Goal: Task Accomplishment & Management: Complete application form

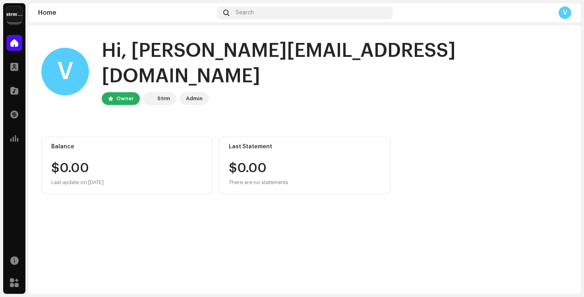
click at [19, 15] on img at bounding box center [14, 14] width 16 height 16
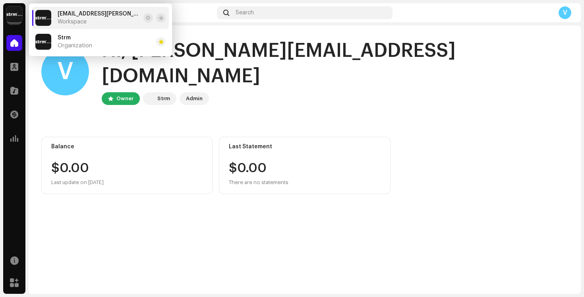
click at [23, 84] on div "Catalog" at bounding box center [14, 90] width 22 height 22
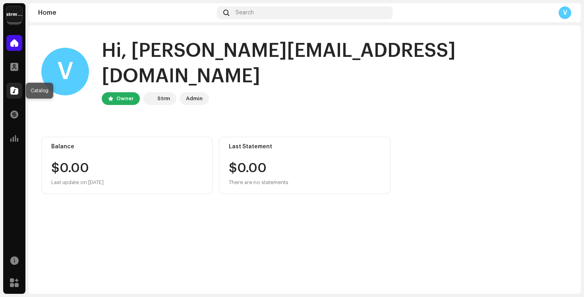
click at [17, 88] on span at bounding box center [14, 90] width 8 height 6
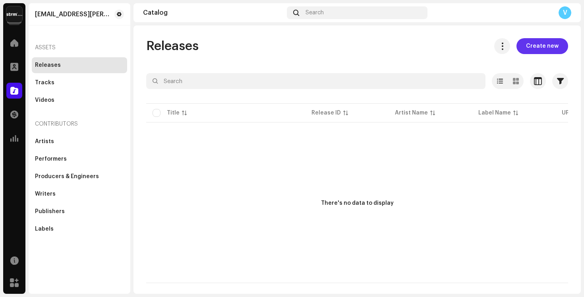
click at [544, 41] on span "Create new" at bounding box center [542, 46] width 33 height 16
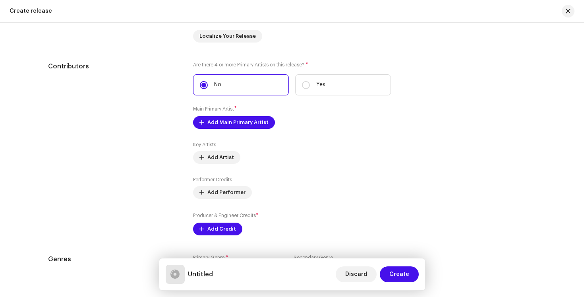
scroll to position [787, 0]
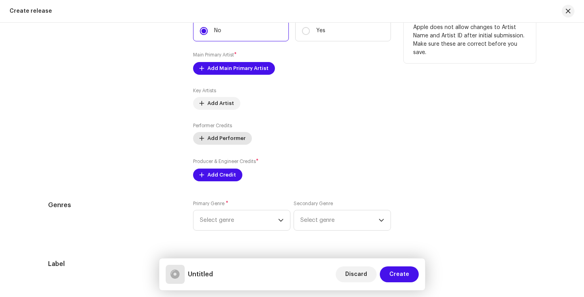
click at [219, 141] on span "Add Performer" at bounding box center [226, 138] width 38 height 16
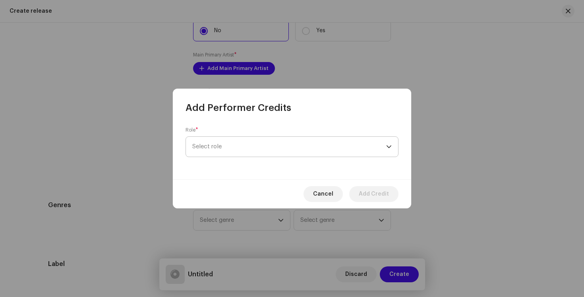
click at [240, 146] on span "Select role" at bounding box center [289, 147] width 194 height 20
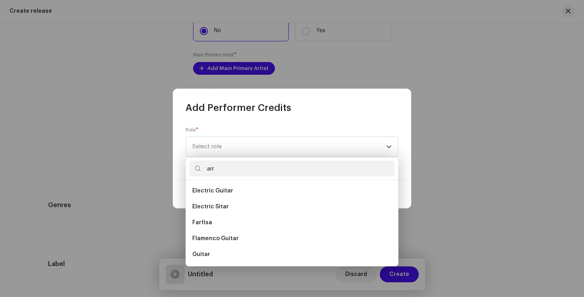
scroll to position [0, 0]
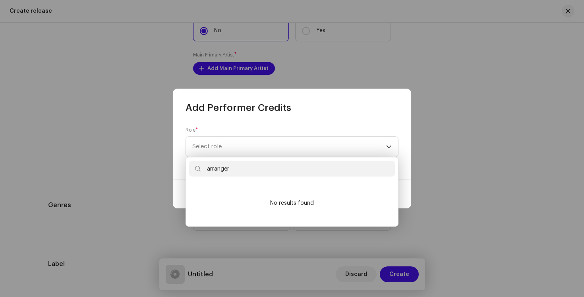
type input "arranger"
click at [270, 166] on input "arranger" at bounding box center [292, 168] width 206 height 16
click at [270, 138] on span "Select role" at bounding box center [289, 147] width 194 height 20
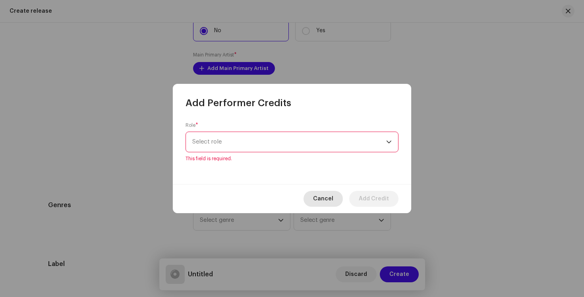
click at [319, 197] on span "Cancel" at bounding box center [323, 199] width 20 height 16
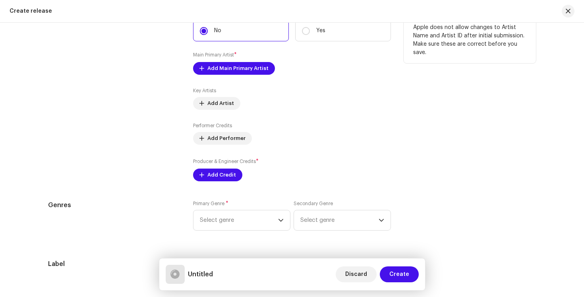
click at [218, 113] on div "Key Artists Add Artist Performer Credits Add Performer Producer & Engineer Cred…" at bounding box center [292, 134] width 198 height 94
click at [218, 110] on span "Add Artist" at bounding box center [220, 103] width 27 height 16
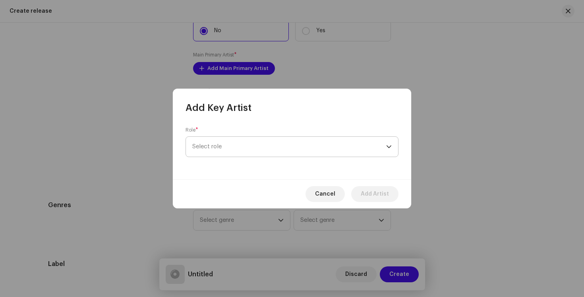
click at [307, 149] on span "Select role" at bounding box center [289, 147] width 194 height 20
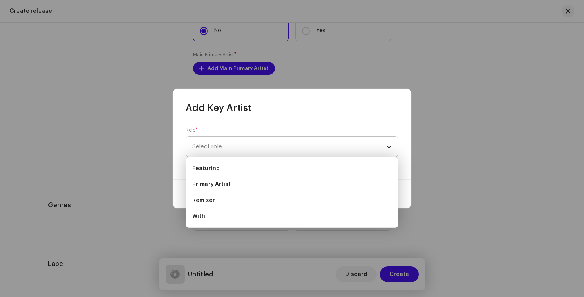
click at [348, 138] on span "Select role" at bounding box center [289, 147] width 194 height 20
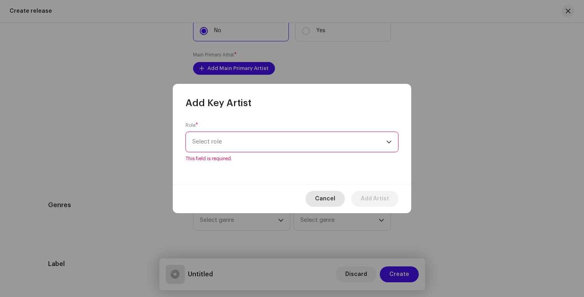
click at [328, 197] on span "Cancel" at bounding box center [325, 199] width 20 height 16
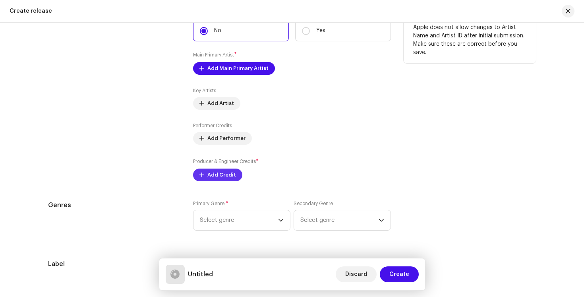
click at [229, 176] on span "Add Credit" at bounding box center [221, 175] width 29 height 16
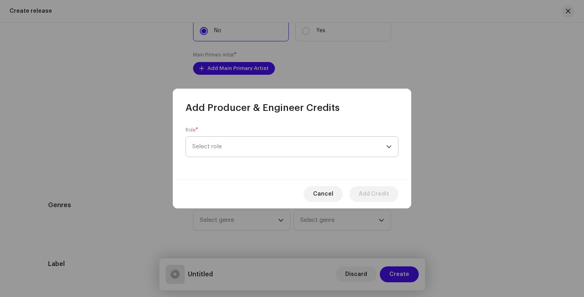
click at [236, 144] on span "Select role" at bounding box center [289, 147] width 194 height 20
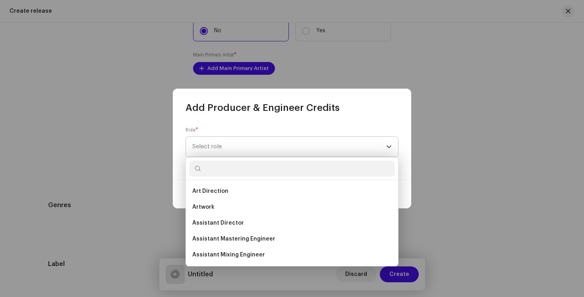
type input "arranger"
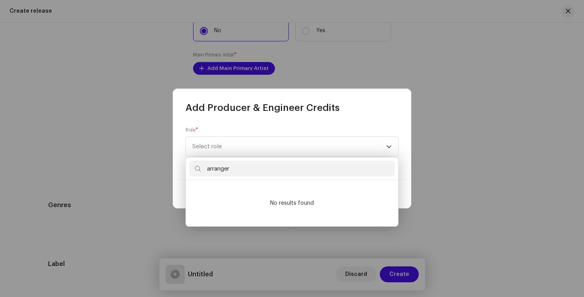
click at [238, 169] on input "arranger" at bounding box center [292, 168] width 206 height 16
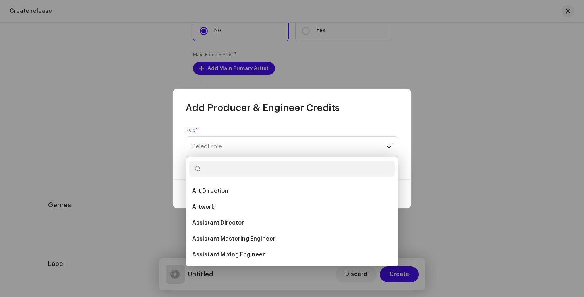
click at [280, 128] on div "Role * Select role" at bounding box center [291, 142] width 213 height 30
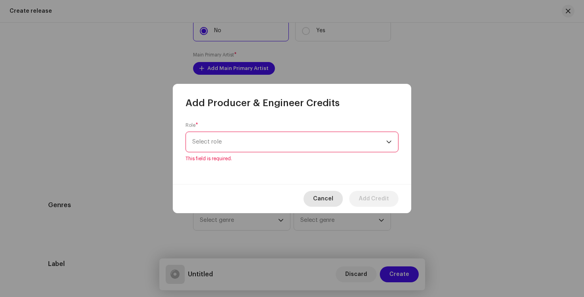
click at [330, 195] on span "Cancel" at bounding box center [323, 199] width 20 height 16
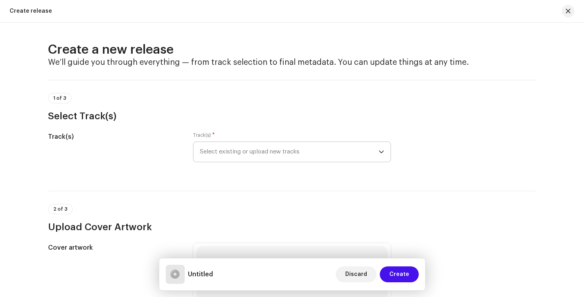
click at [277, 150] on span "Select existing or upload new tracks" at bounding box center [289, 152] width 179 height 20
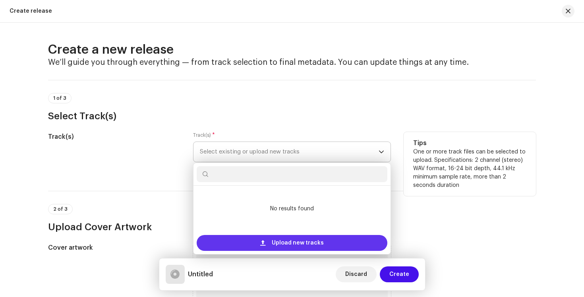
click at [288, 245] on span "Upload new tracks" at bounding box center [298, 243] width 52 height 16
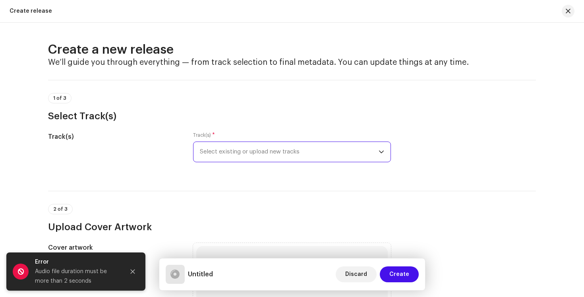
click at [231, 156] on span "Select existing or upload new tracks" at bounding box center [289, 152] width 179 height 20
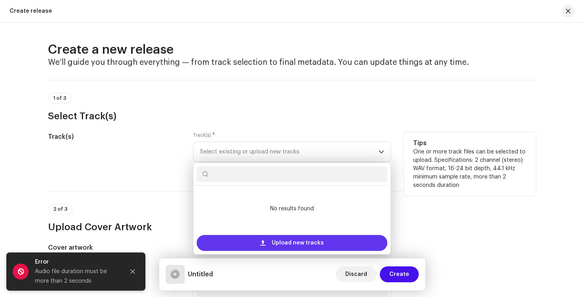
click at [267, 240] on div "Upload new tracks" at bounding box center [292, 243] width 191 height 16
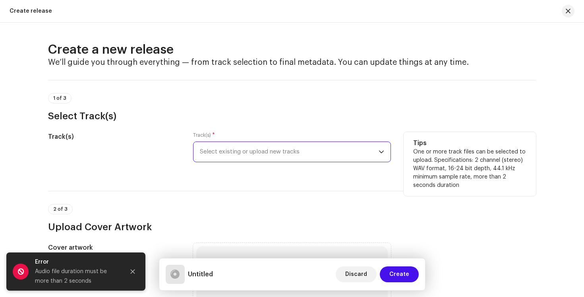
click at [347, 152] on span "Select existing or upload new tracks" at bounding box center [289, 152] width 179 height 20
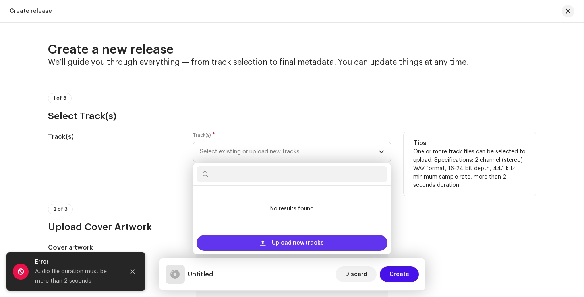
click at [287, 243] on span "Upload new tracks" at bounding box center [298, 243] width 52 height 16
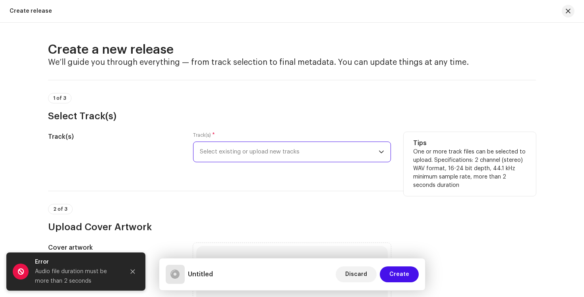
click at [346, 152] on span "Select existing or upload new tracks" at bounding box center [289, 152] width 179 height 20
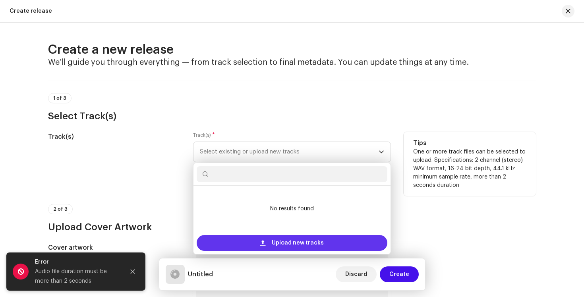
click at [309, 244] on span "Upload new tracks" at bounding box center [298, 243] width 52 height 16
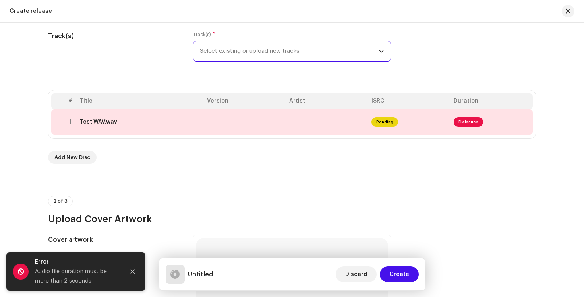
scroll to position [102, 0]
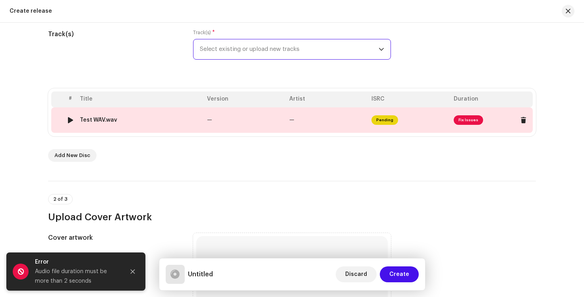
click at [70, 119] on div at bounding box center [71, 120] width 6 height 6
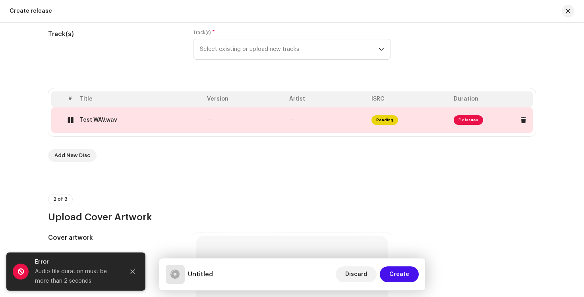
click at [70, 119] on div at bounding box center [71, 120] width 6 height 6
click at [463, 123] on span "Fix Issues" at bounding box center [468, 120] width 29 height 10
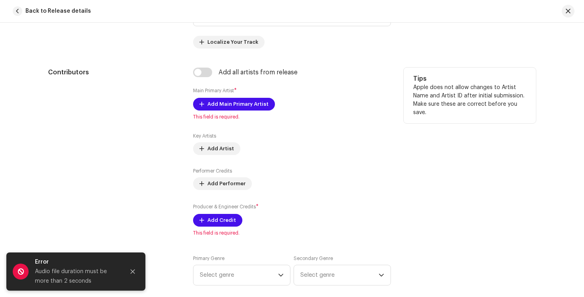
scroll to position [440, 0]
click at [220, 218] on span "Add Credit" at bounding box center [221, 220] width 29 height 16
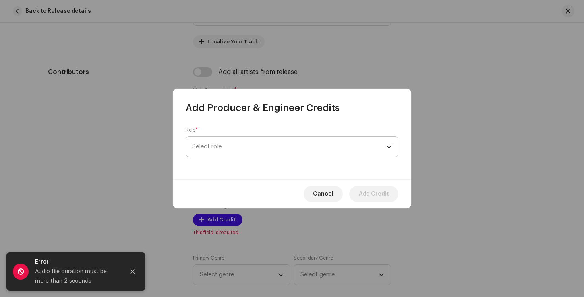
click at [247, 150] on span "Select role" at bounding box center [289, 147] width 194 height 20
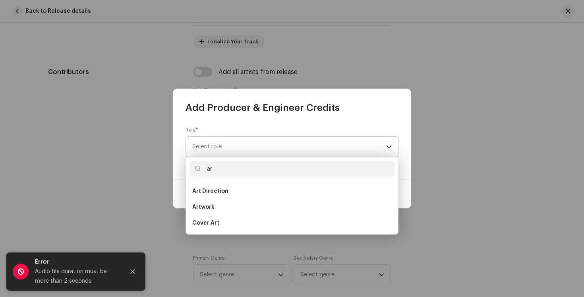
type input "arr"
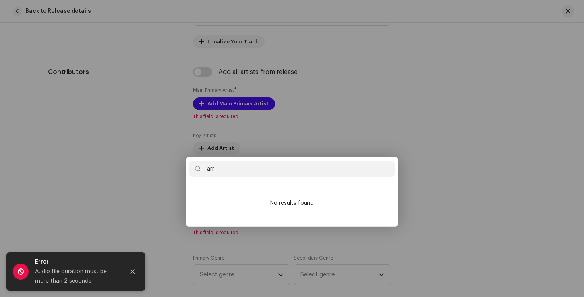
click at [356, 75] on div "Add Producer & Engineer Credits Role * Select role Cancel Add Credit" at bounding box center [292, 148] width 584 height 297
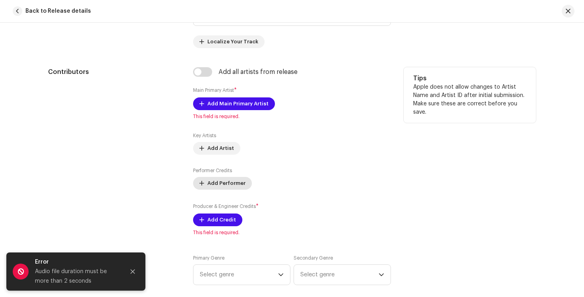
click at [223, 180] on span "Add Performer" at bounding box center [226, 183] width 38 height 16
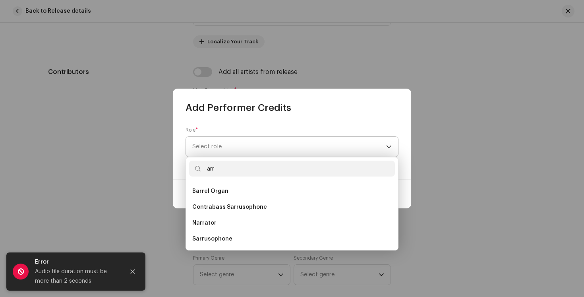
type input "arra"
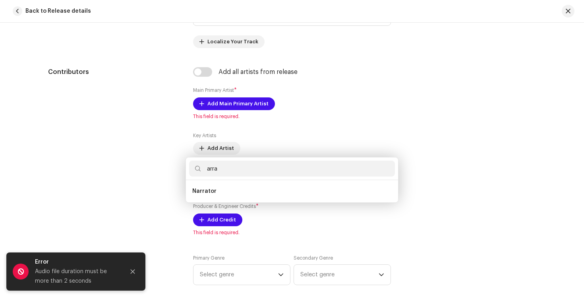
click at [306, 71] on div "Add Performer Credits Role * Select role Cancel Add Credit" at bounding box center [292, 148] width 584 height 297
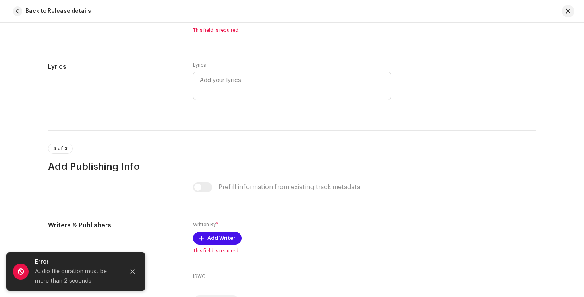
scroll to position [1506, 0]
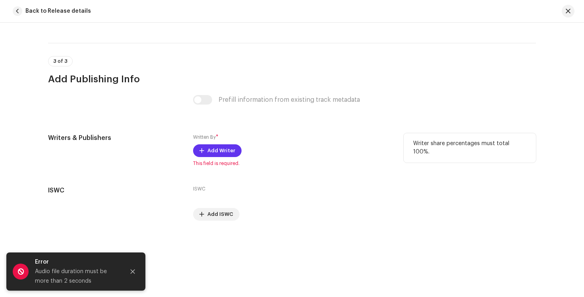
click at [211, 154] on span "Add Writer" at bounding box center [221, 151] width 28 height 16
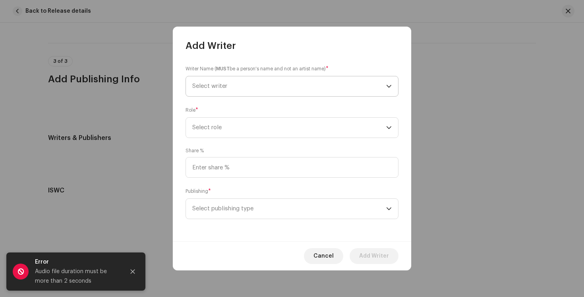
click at [277, 87] on span "Select writer" at bounding box center [289, 86] width 194 height 20
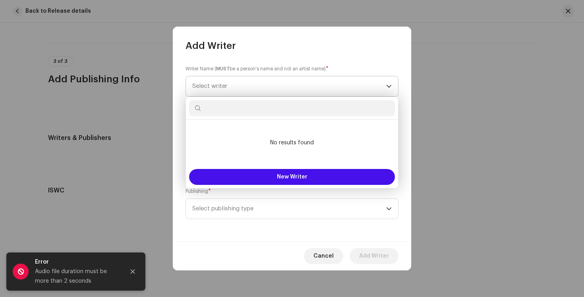
click at [277, 87] on span "Select writer" at bounding box center [289, 86] width 194 height 20
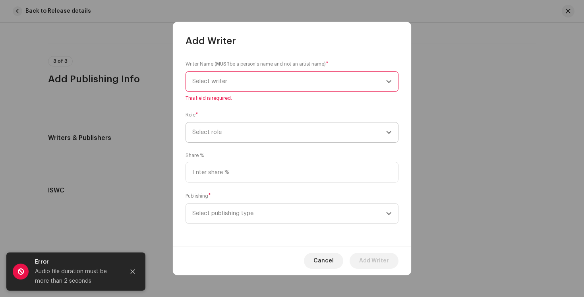
click at [274, 132] on span "Select role" at bounding box center [289, 132] width 194 height 20
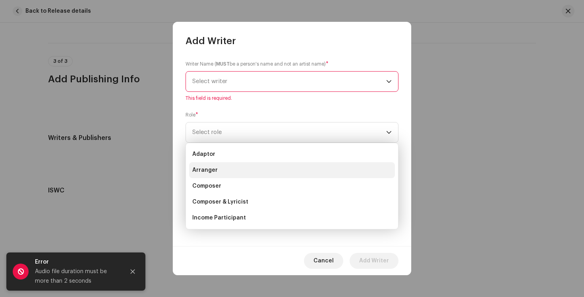
scroll to position [0, 0]
click at [234, 173] on li "Arranger" at bounding box center [292, 170] width 206 height 16
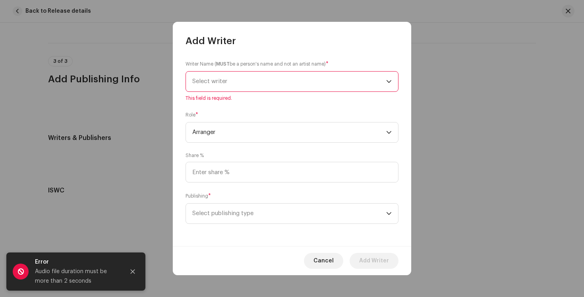
click at [232, 80] on span "Select writer" at bounding box center [289, 81] width 194 height 20
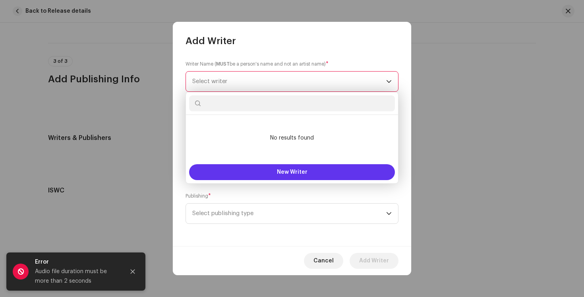
click at [256, 172] on button "New Writer" at bounding box center [292, 172] width 206 height 16
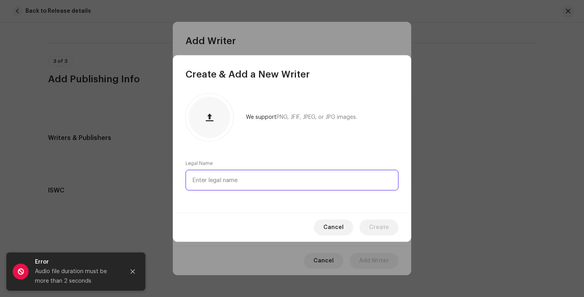
click at [260, 180] on input "text" at bounding box center [291, 180] width 213 height 21
type input "[PERSON_NAME]"
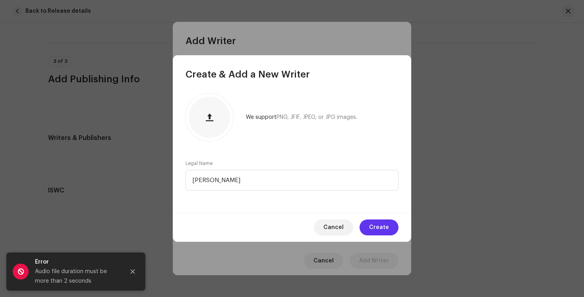
click at [373, 223] on span "Create" at bounding box center [379, 227] width 20 height 16
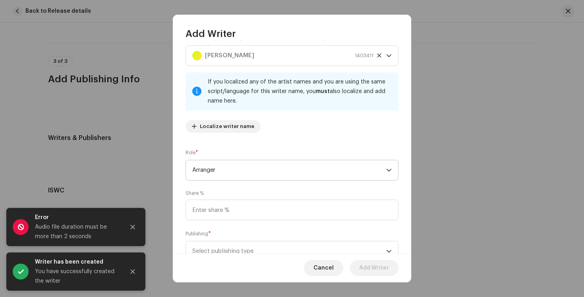
scroll to position [50, 0]
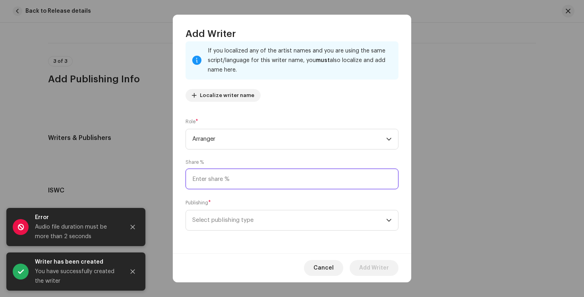
click at [298, 180] on input at bounding box center [291, 178] width 213 height 21
click at [302, 224] on span "Select publishing type" at bounding box center [289, 220] width 194 height 20
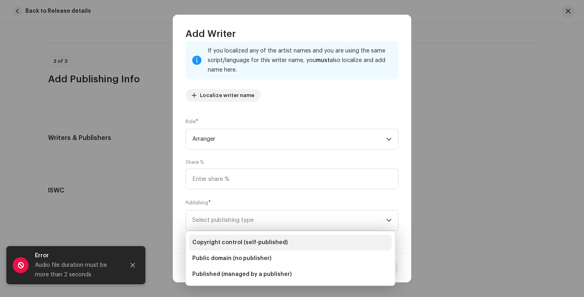
click at [289, 238] on li "Copyright control (self-published)" at bounding box center [290, 242] width 203 height 16
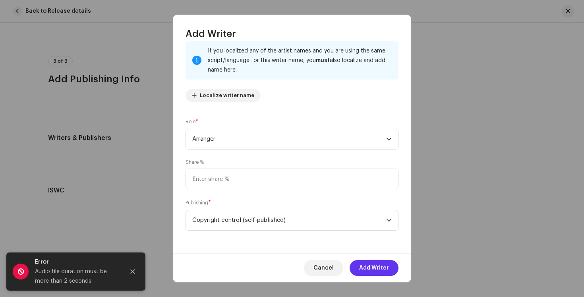
click at [368, 265] on span "Add Writer" at bounding box center [374, 268] width 30 height 16
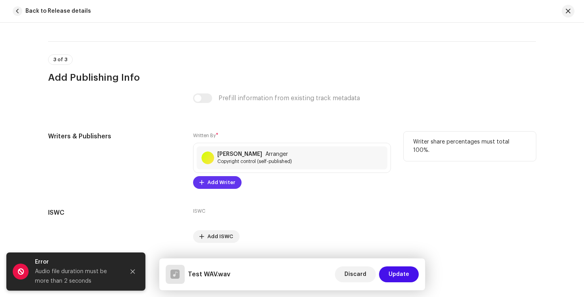
click at [224, 185] on span "Add Writer" at bounding box center [221, 182] width 28 height 16
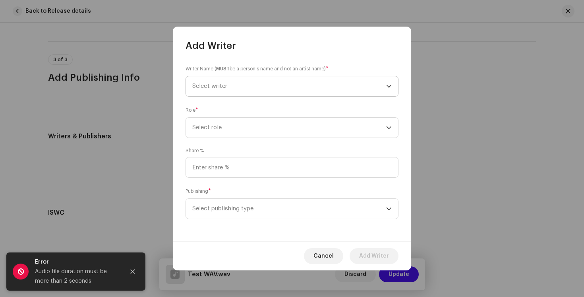
click at [261, 87] on span "Select writer" at bounding box center [289, 86] width 194 height 20
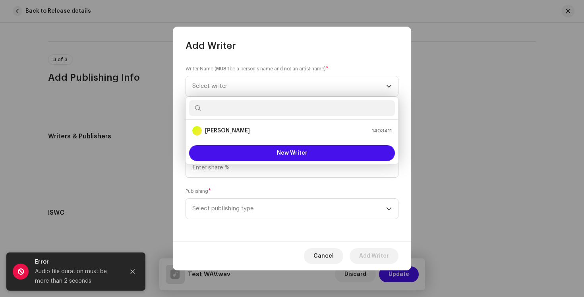
click at [275, 108] on input "text" at bounding box center [292, 108] width 206 height 16
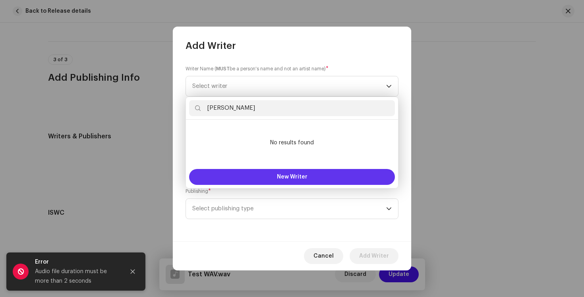
type input "[PERSON_NAME]"
click at [295, 176] on span "New Writer" at bounding box center [292, 177] width 31 height 6
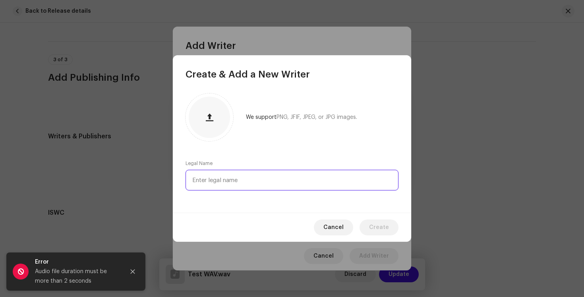
click at [243, 188] on input "text" at bounding box center [291, 180] width 213 height 21
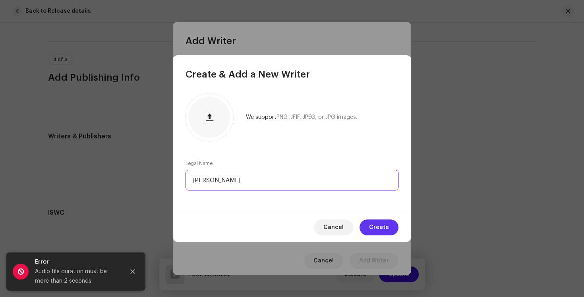
type input "[PERSON_NAME]"
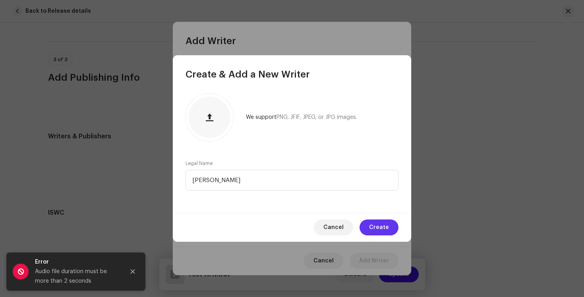
click at [382, 228] on span "Create" at bounding box center [379, 227] width 20 height 16
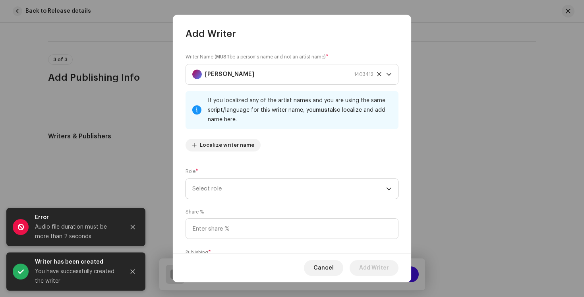
click at [276, 191] on span "Select role" at bounding box center [289, 189] width 194 height 20
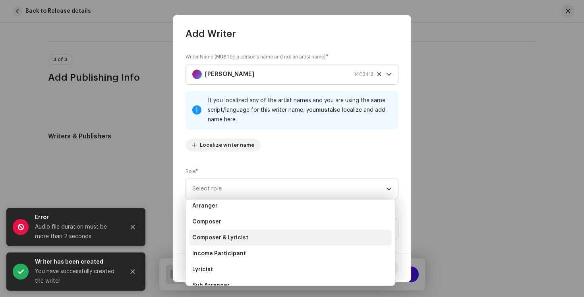
scroll to position [19, 0]
click at [255, 235] on li "Composer & Lyricist" at bounding box center [290, 239] width 203 height 16
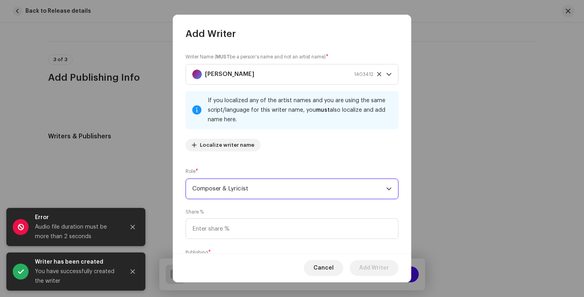
scroll to position [50, 0]
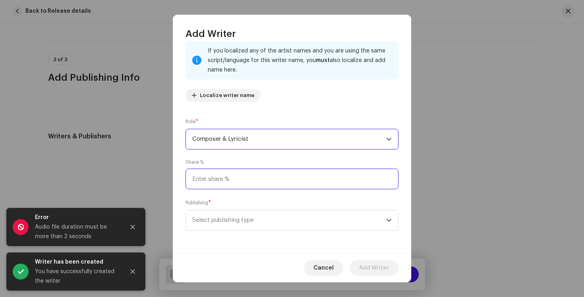
click at [277, 174] on input at bounding box center [291, 178] width 213 height 21
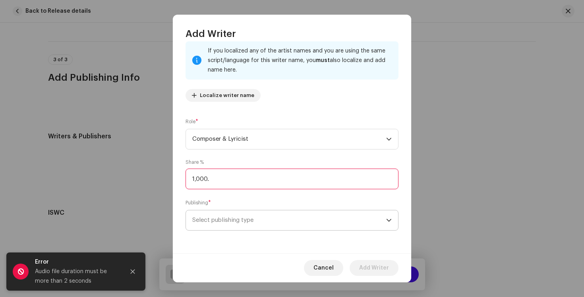
type input "100.00"
click at [311, 219] on span "Select publishing type" at bounding box center [289, 220] width 194 height 20
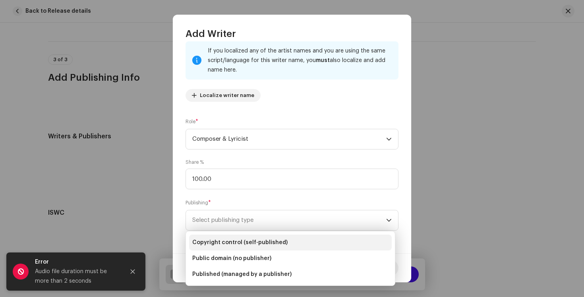
click at [295, 236] on li "Copyright control (self-published)" at bounding box center [290, 242] width 203 height 16
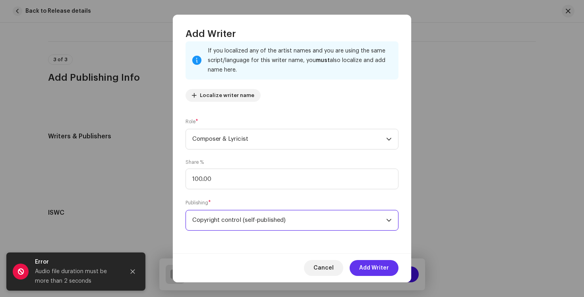
click at [363, 266] on span "Add Writer" at bounding box center [374, 268] width 30 height 16
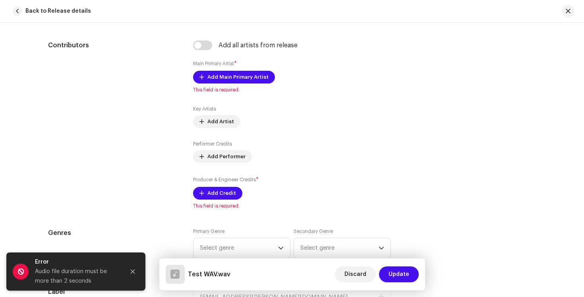
scroll to position [462, 0]
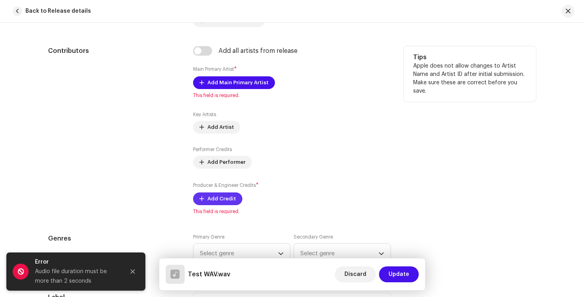
click at [219, 202] on span "Add Credit" at bounding box center [221, 199] width 29 height 16
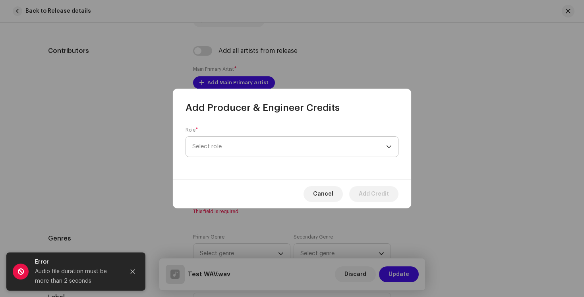
click at [270, 151] on span "Select role" at bounding box center [289, 147] width 194 height 20
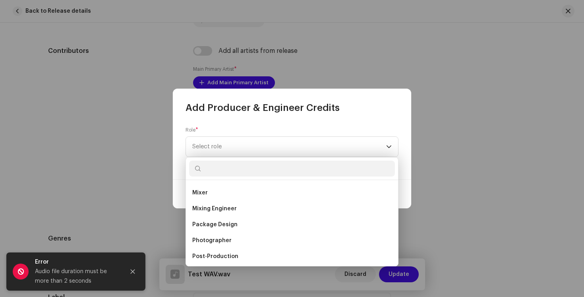
scroll to position [240, 0]
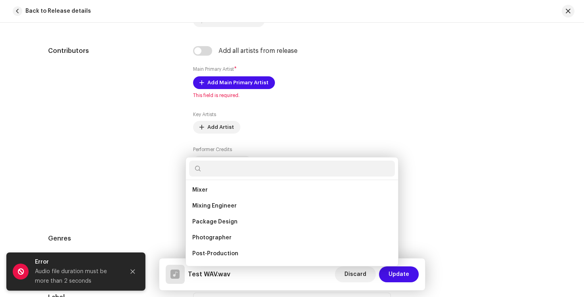
click at [491, 193] on div "Add Producer & Engineer Credits Role * Select role Cancel Add Credit" at bounding box center [292, 148] width 584 height 297
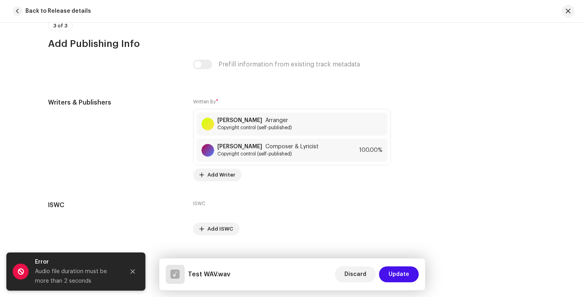
scroll to position [1556, 0]
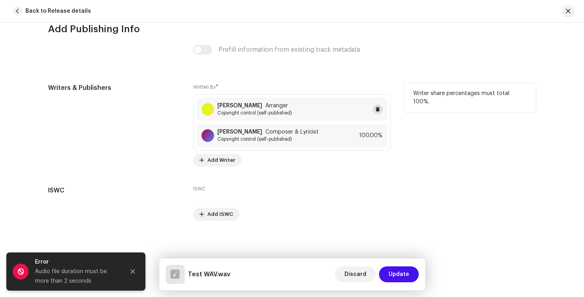
click at [373, 112] on button at bounding box center [378, 109] width 10 height 10
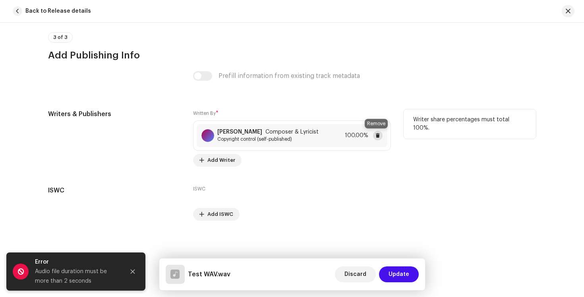
click at [376, 133] on span at bounding box center [377, 135] width 5 height 6
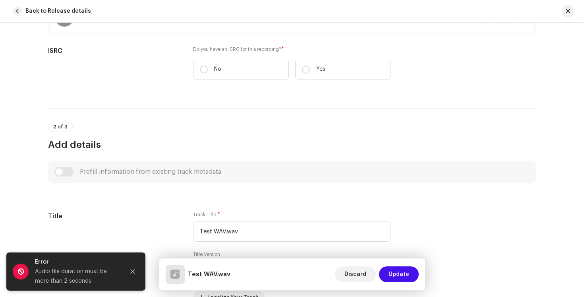
scroll to position [0, 0]
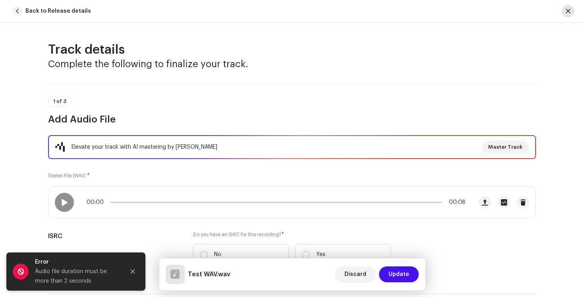
click at [568, 9] on span "button" at bounding box center [568, 11] width 5 height 6
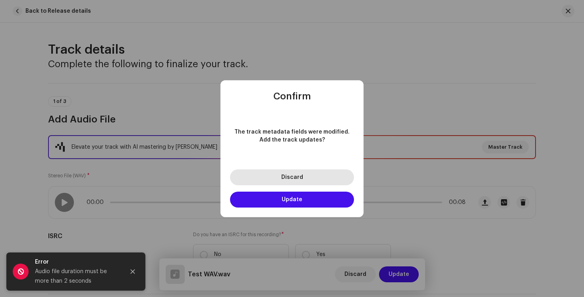
click at [287, 179] on span "Discard" at bounding box center [292, 177] width 22 height 6
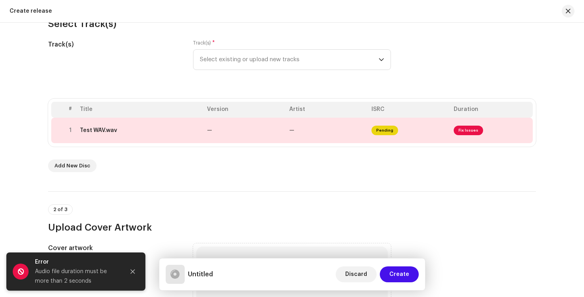
scroll to position [92, 0]
click at [523, 132] on span at bounding box center [523, 131] width 6 height 6
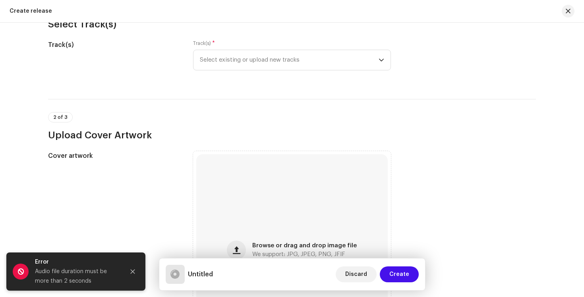
scroll to position [0, 0]
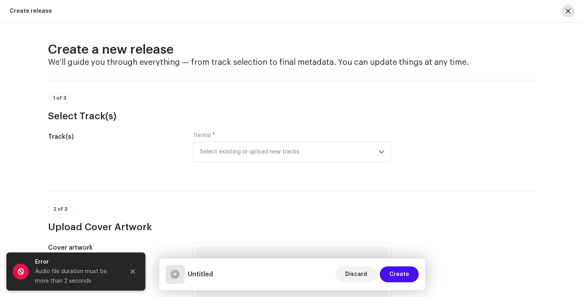
click at [566, 13] on span "button" at bounding box center [568, 11] width 5 height 6
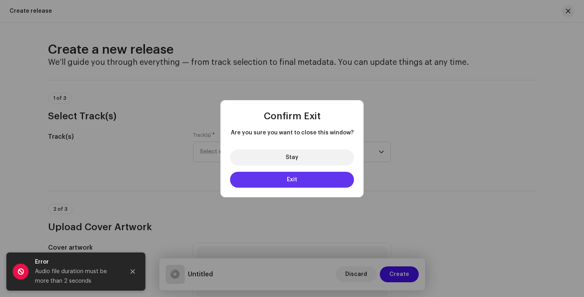
click at [285, 178] on button "Exit" at bounding box center [292, 180] width 124 height 16
